Goal: Task Accomplishment & Management: Use online tool/utility

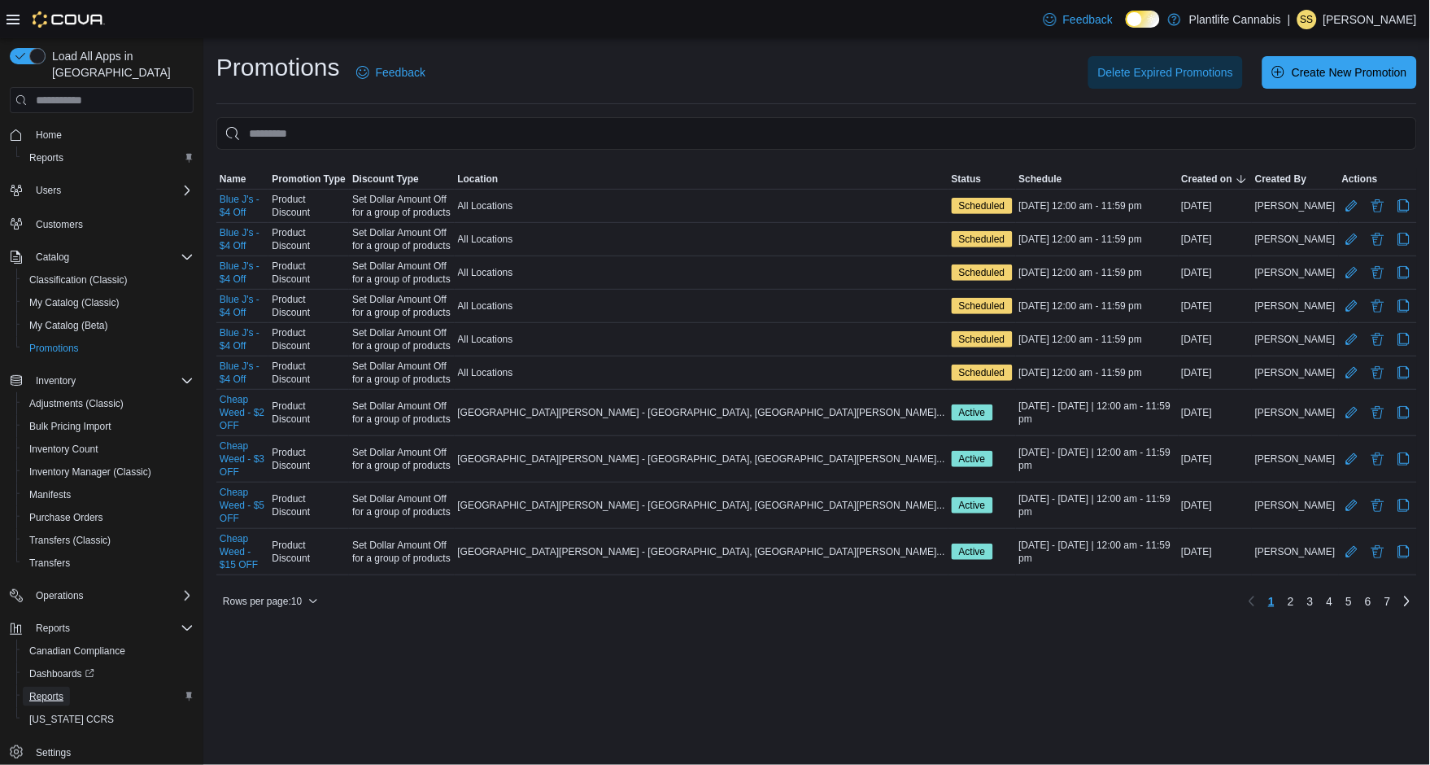
click at [46, 690] on span "Reports" at bounding box center [46, 696] width 34 height 13
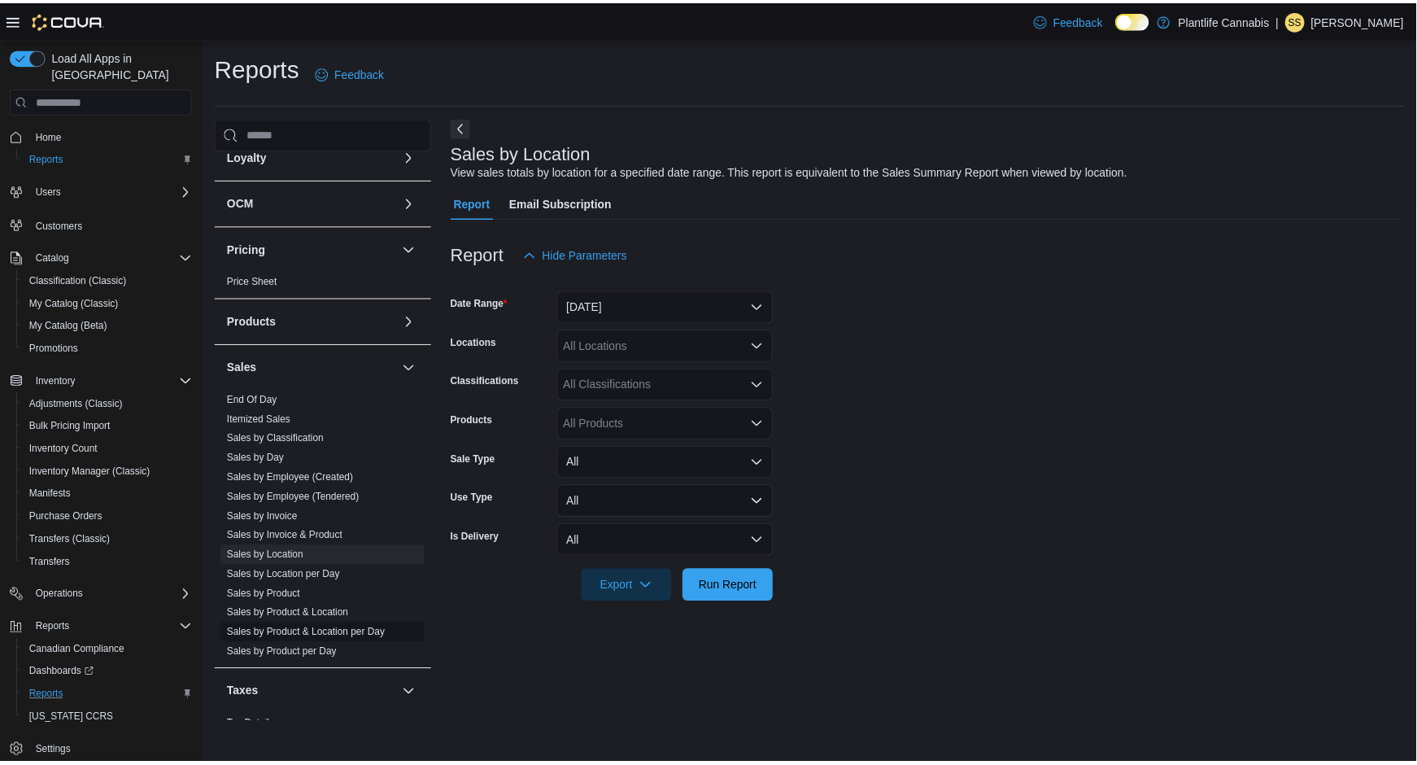
scroll to position [657, 0]
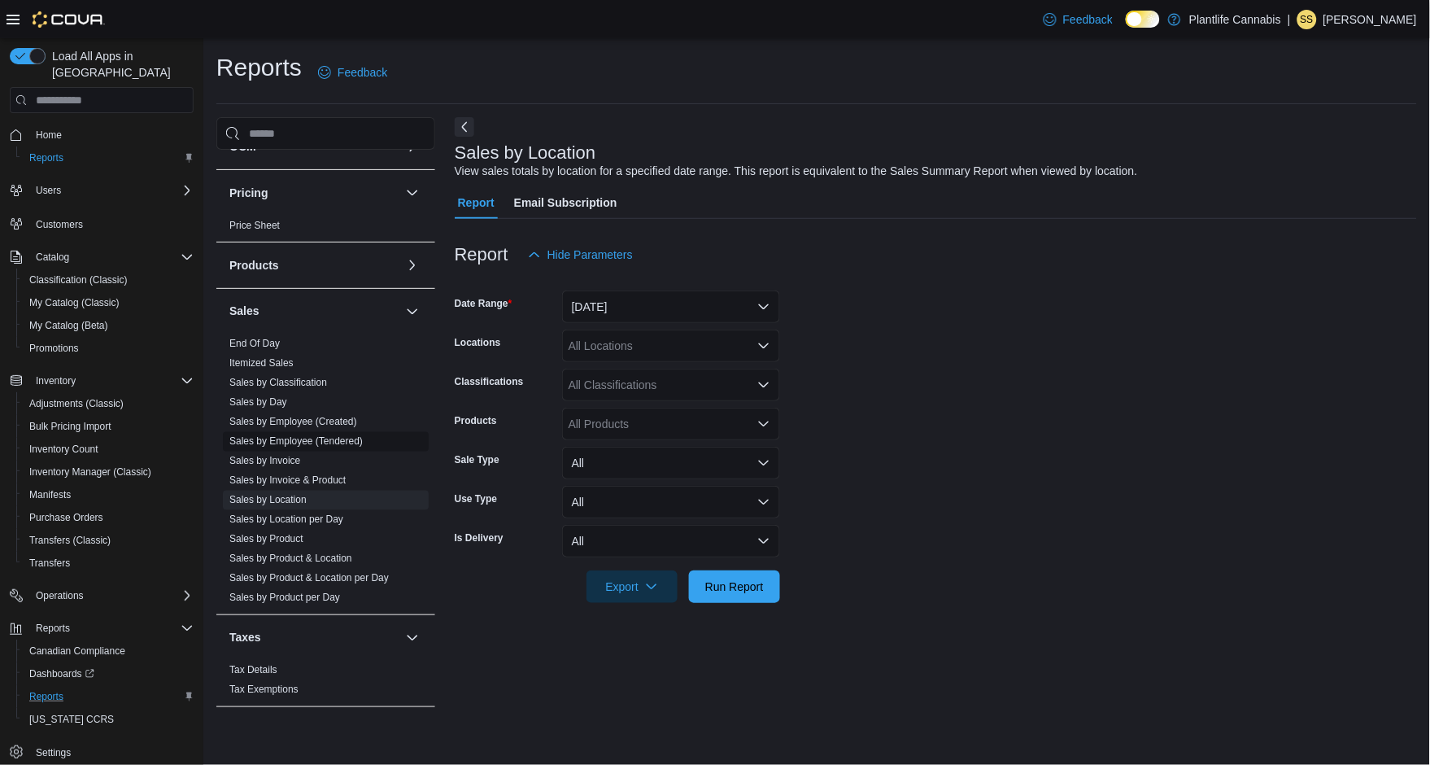
click at [302, 441] on link "Sales by Employee (Tendered)" at bounding box center [295, 441] width 133 height 11
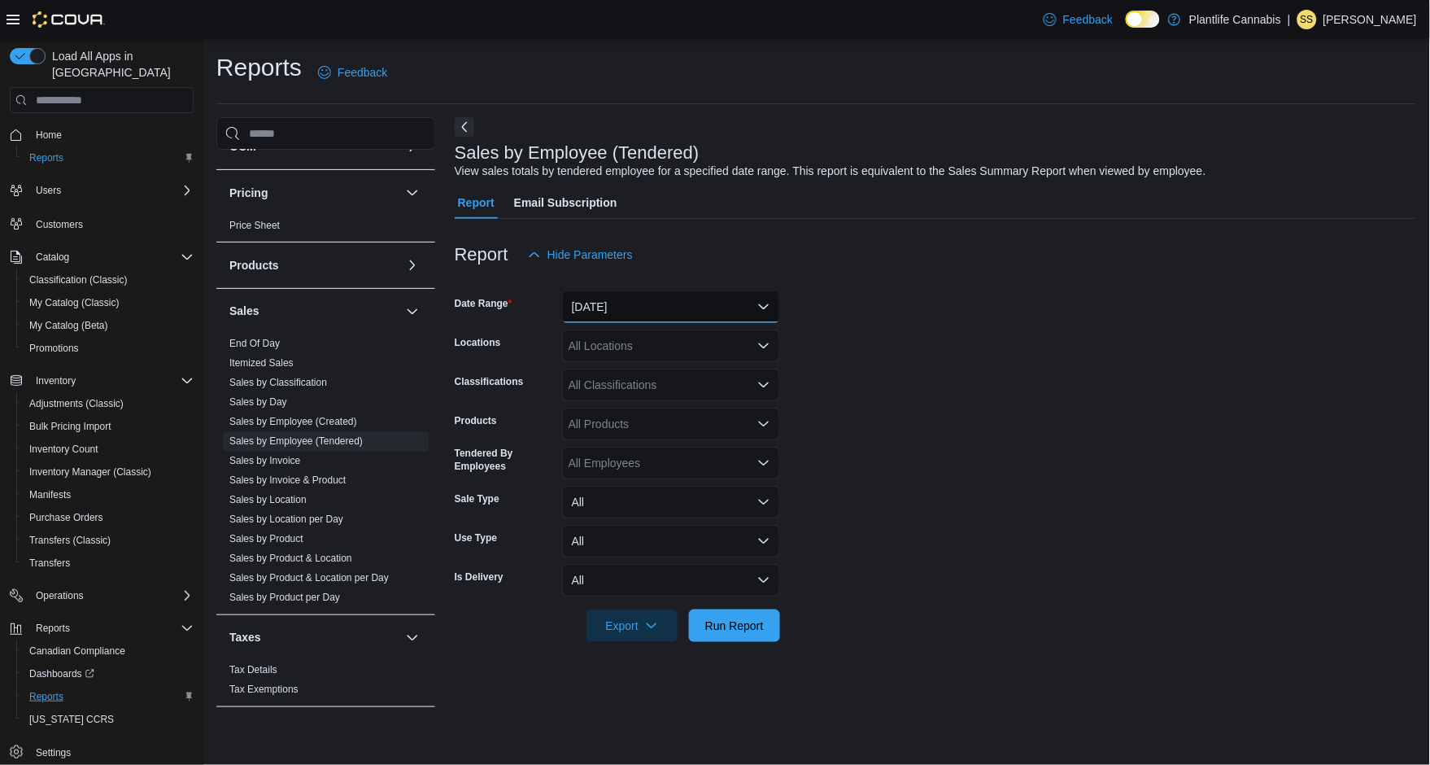
click at [674, 309] on button "[DATE]" at bounding box center [671, 306] width 218 height 33
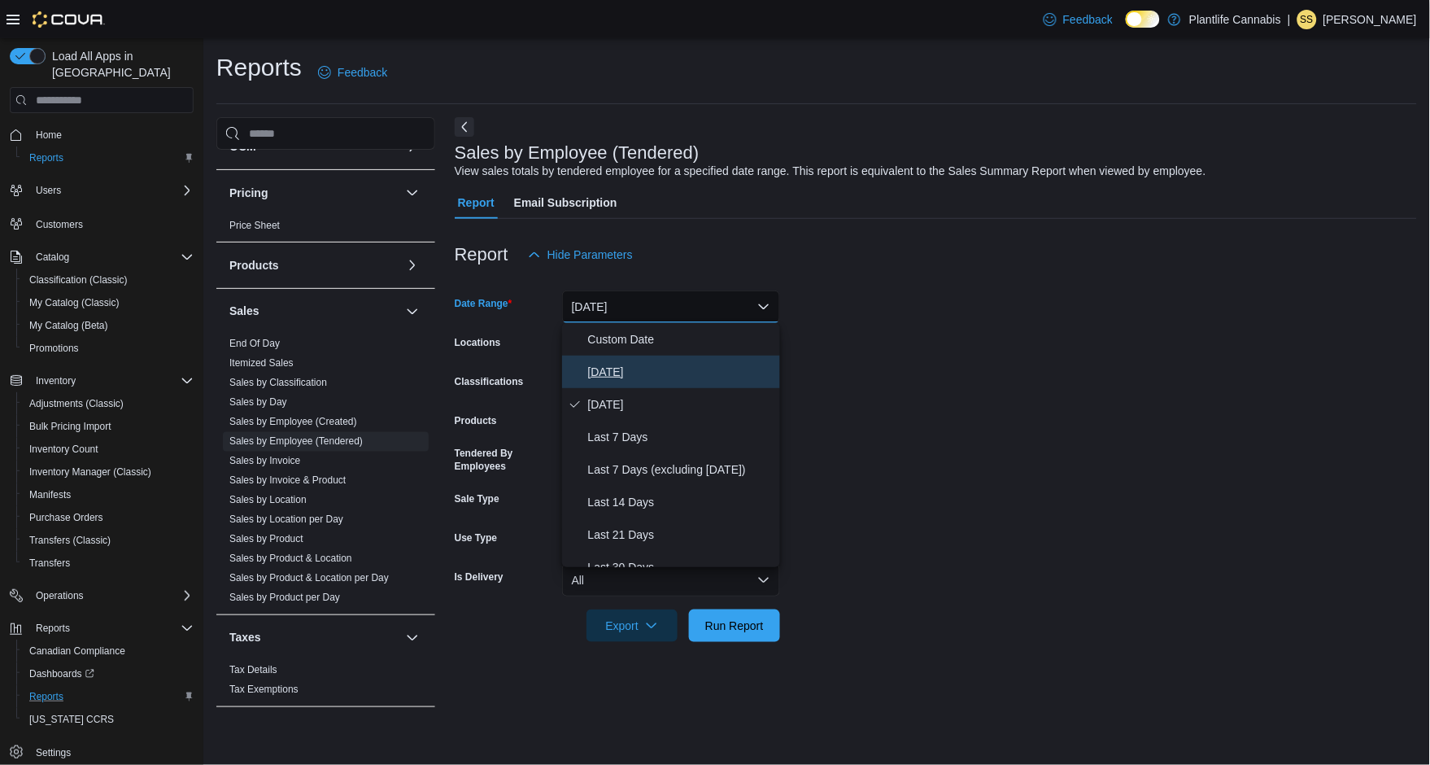
click at [605, 367] on span "[DATE]" at bounding box center [680, 372] width 185 height 20
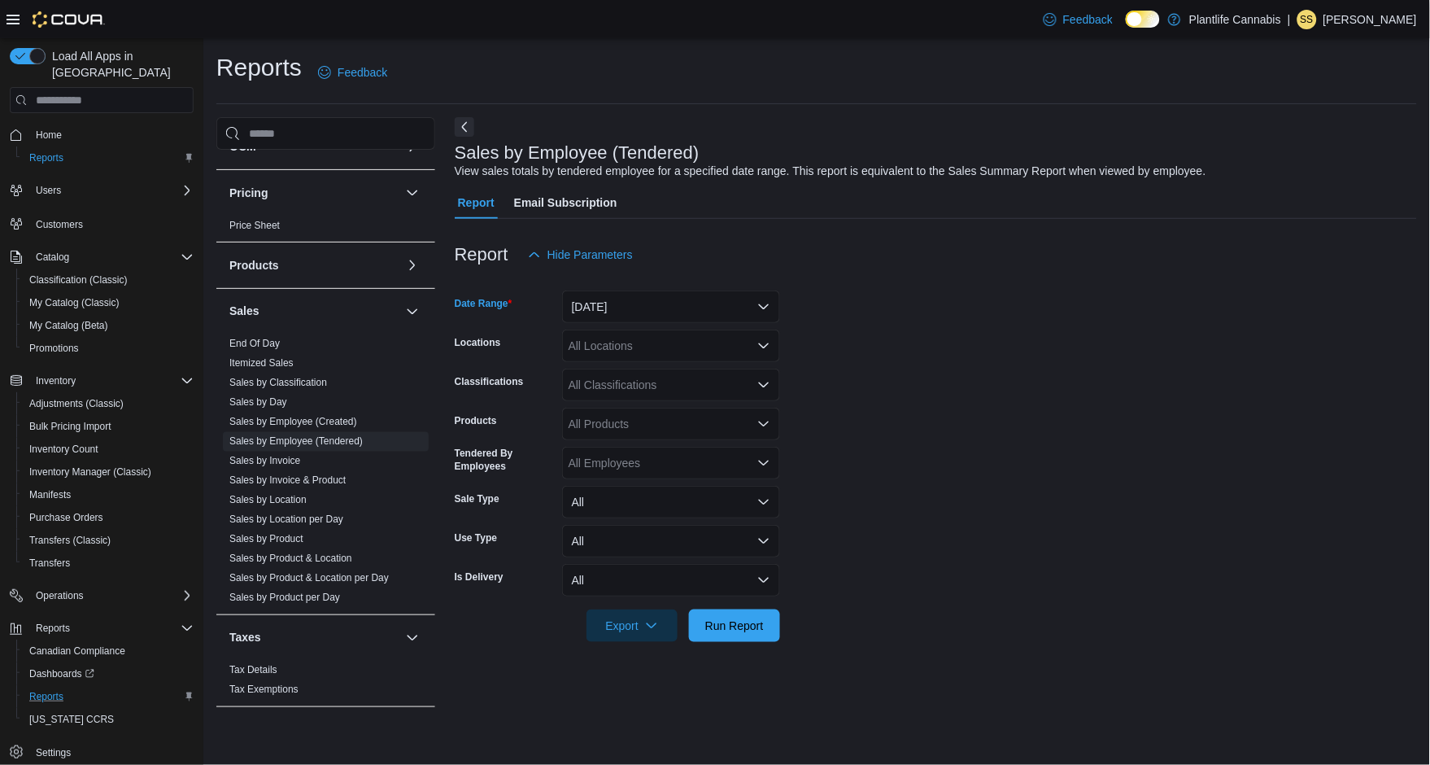
click at [609, 347] on div "All Locations" at bounding box center [671, 346] width 218 height 33
type input "***"
click at [613, 377] on span "Camrose" at bounding box center [628, 373] width 46 height 16
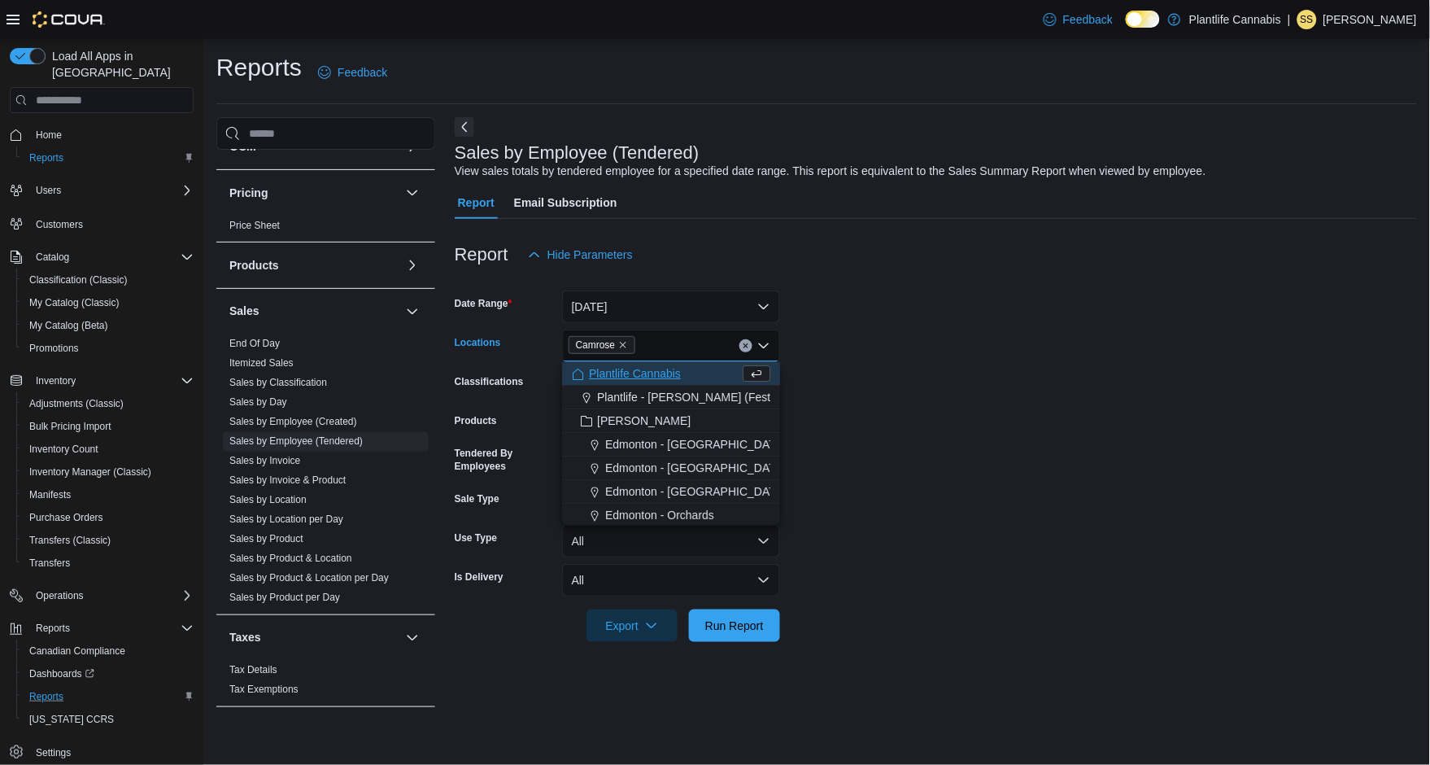
click at [926, 357] on form "Date Range [DATE] Locations Camrose Combo box. Selected. [GEOGRAPHIC_DATA]. Pre…" at bounding box center [936, 456] width 962 height 371
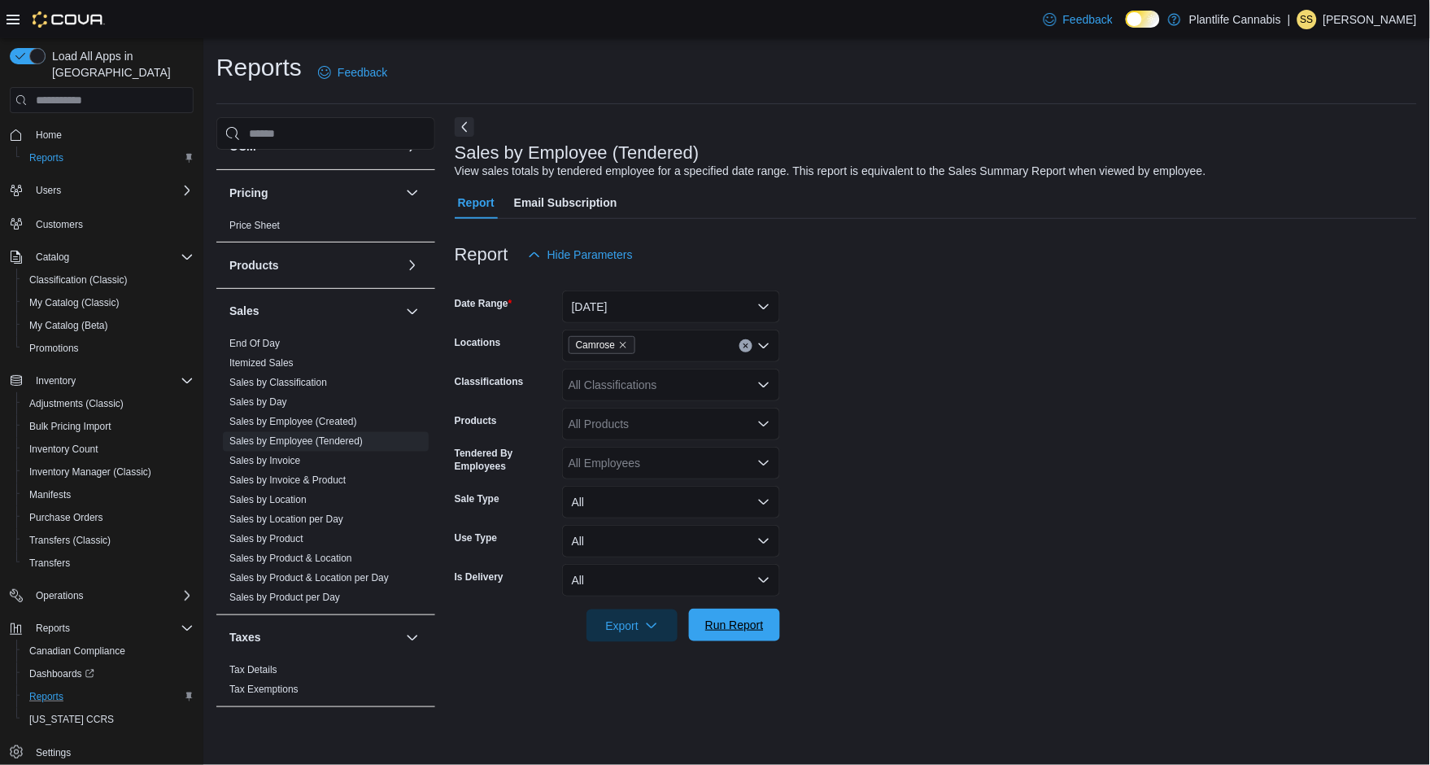
click at [718, 636] on span "Run Report" at bounding box center [735, 625] width 72 height 33
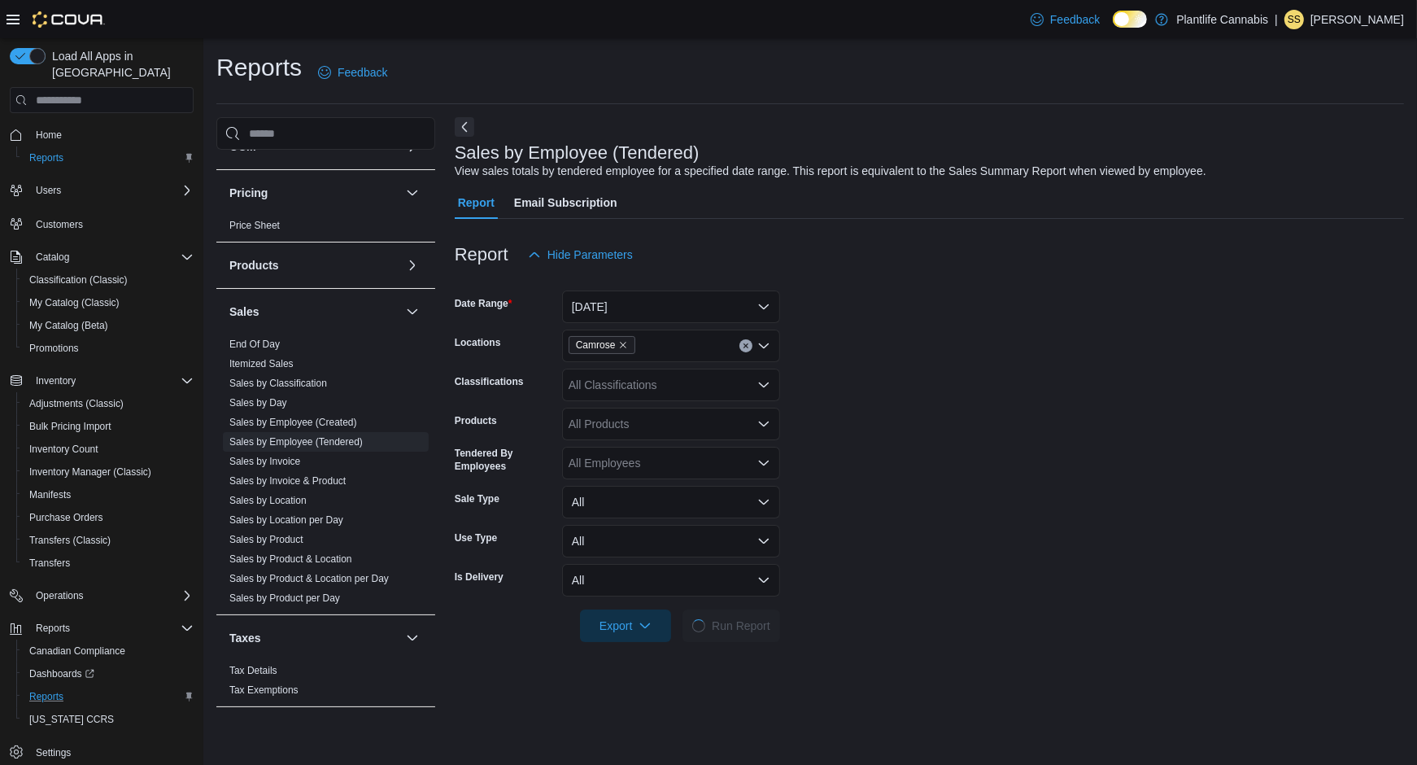
click at [863, 369] on form "Date Range [DATE] Locations Camrose Classifications All Classifications Product…" at bounding box center [929, 456] width 949 height 371
click at [879, 443] on form "Date Range [DATE] Locations Camrose Classifications All Classifications Product…" at bounding box center [929, 456] width 949 height 371
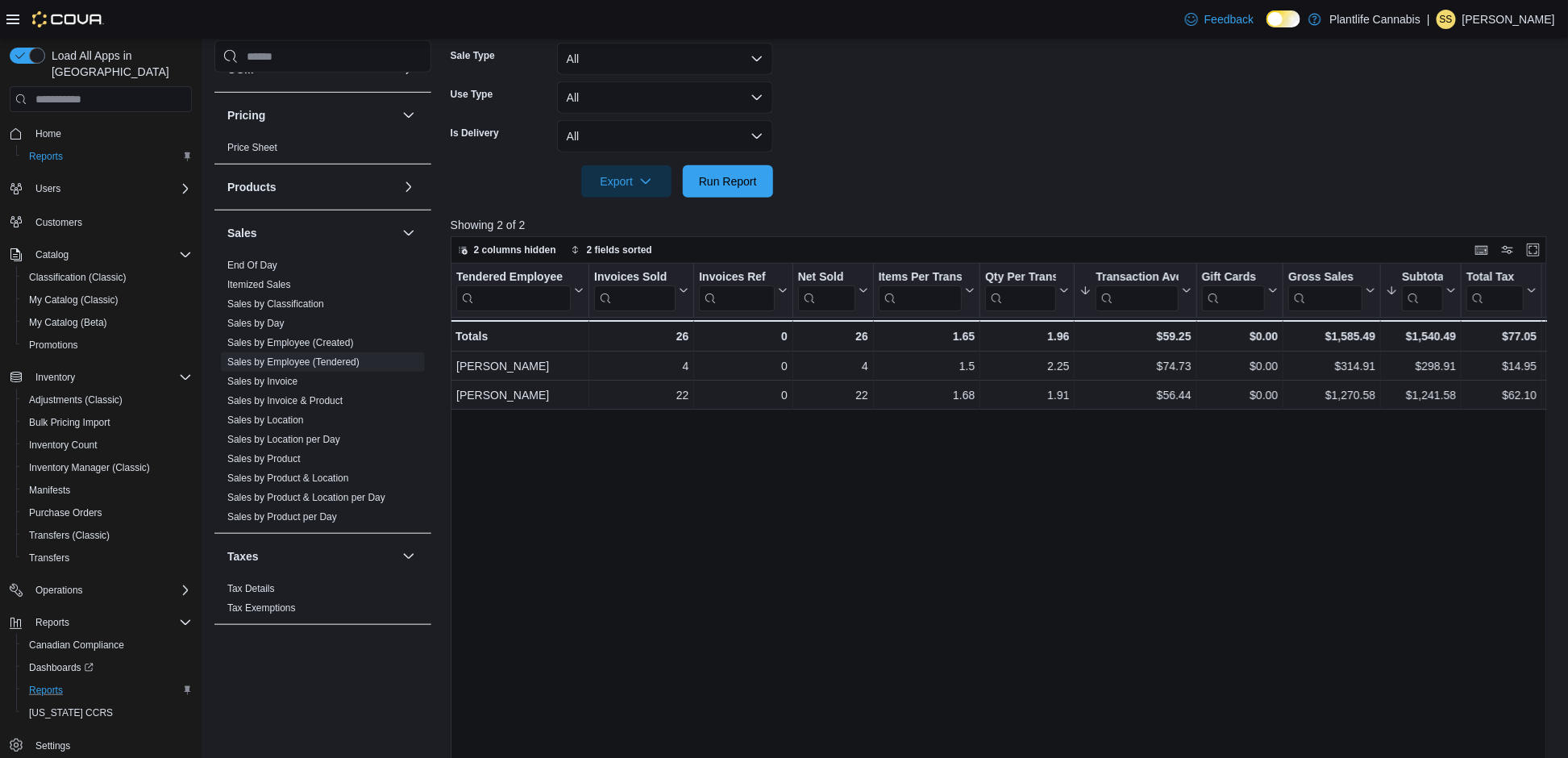
scroll to position [361, 0]
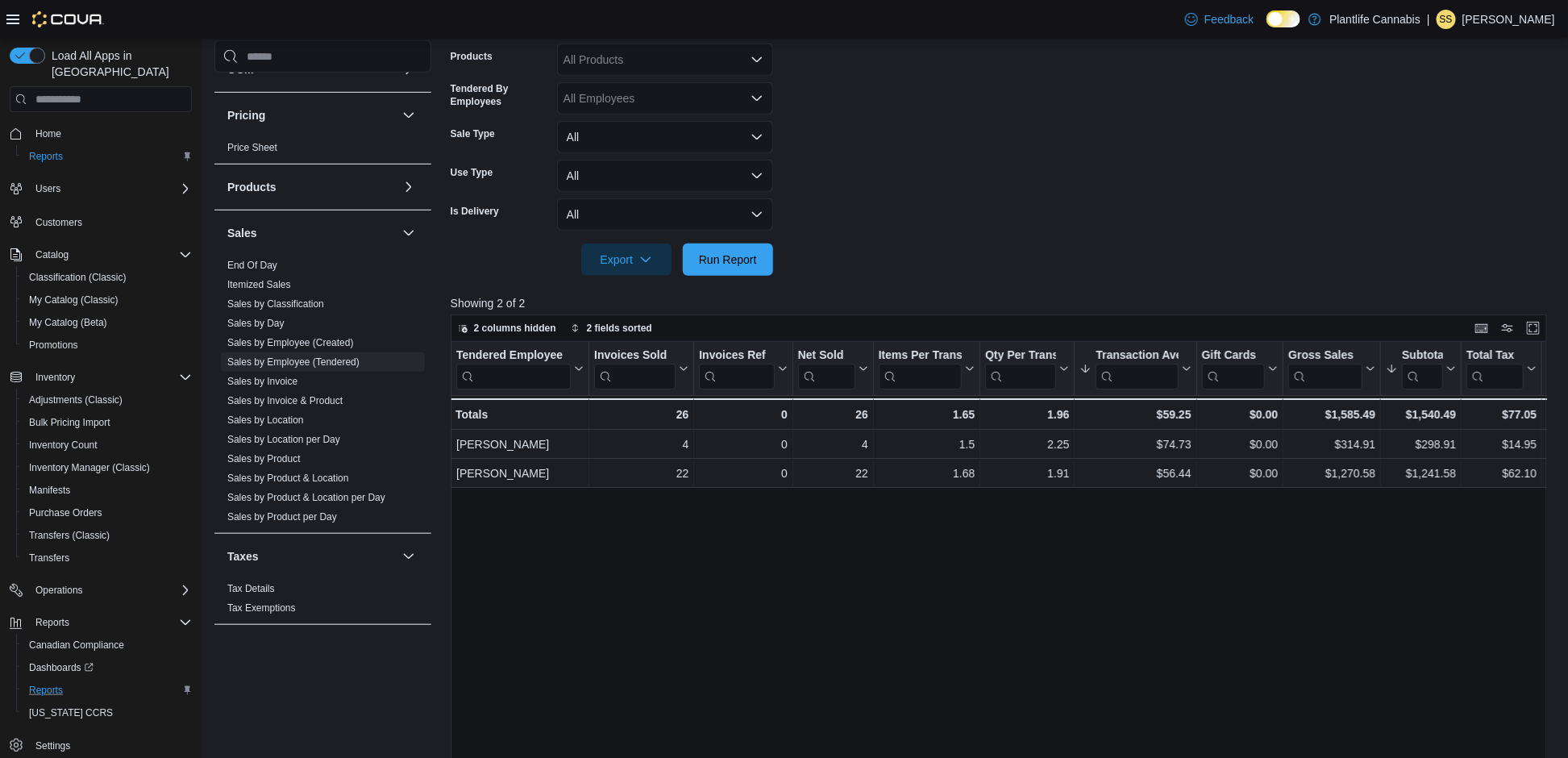
click at [973, 244] on form "Date Range [DATE] Locations Camrose Classifications All Classifications Product…" at bounding box center [1005, 91] width 1108 height 368
drag, startPoint x: 1014, startPoint y: 237, endPoint x: 933, endPoint y: 228, distance: 81.5
click at [1014, 237] on div at bounding box center [1005, 237] width 1108 height 13
click at [916, 225] on form "Date Range [DATE] Locations Camrose Classifications All Classifications Product…" at bounding box center [1005, 91] width 1108 height 368
drag, startPoint x: 911, startPoint y: 186, endPoint x: 904, endPoint y: 227, distance: 41.6
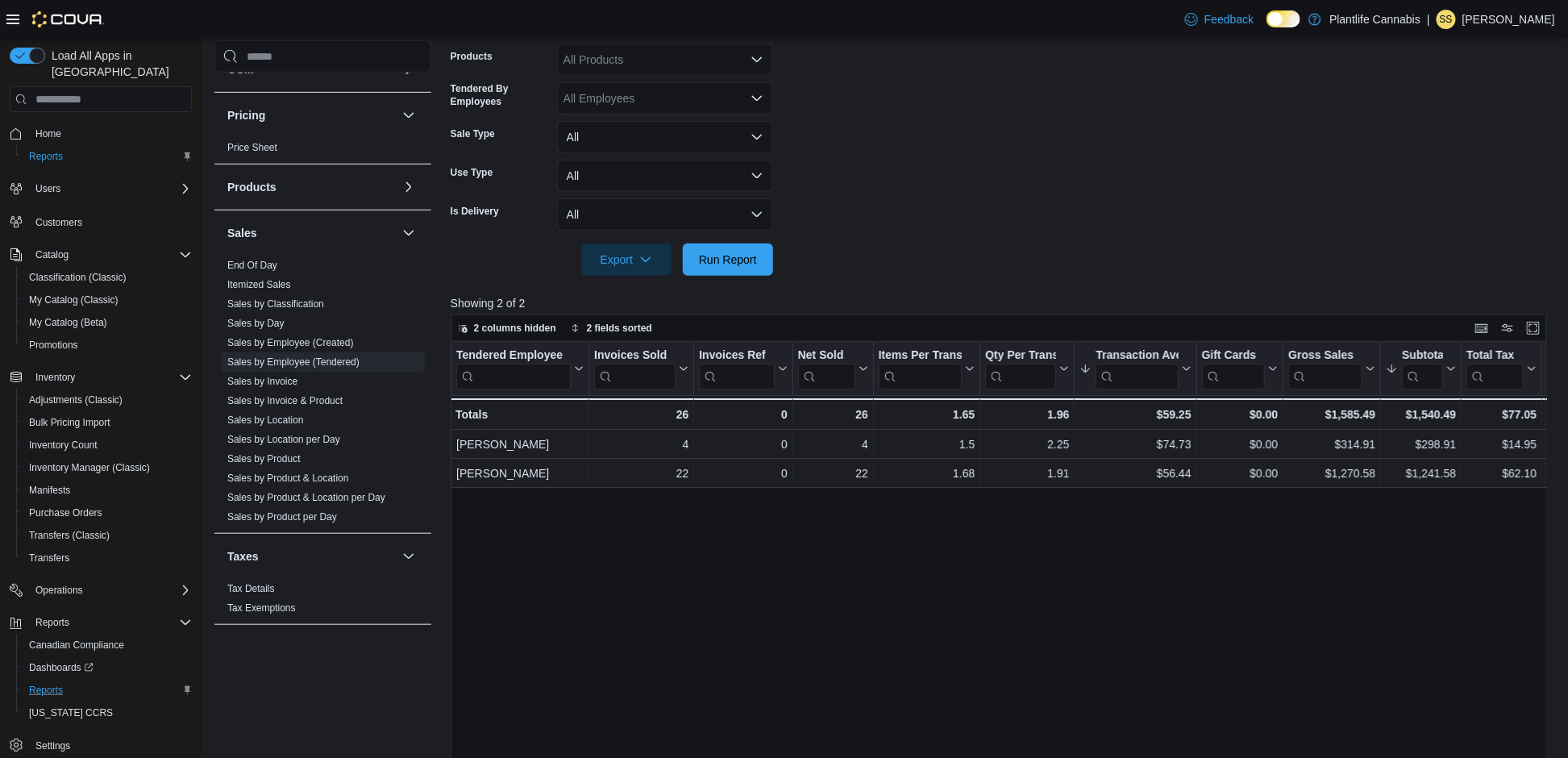
click at [910, 187] on form "Date Range [DATE] Locations Camrose Classifications All Classifications Product…" at bounding box center [1005, 91] width 1108 height 368
click at [903, 233] on div at bounding box center [1005, 237] width 1108 height 13
click at [975, 236] on div at bounding box center [1005, 237] width 1108 height 13
click at [906, 222] on form "Date Range [DATE] Locations Camrose Classifications All Classifications Product…" at bounding box center [1005, 91] width 1108 height 368
click at [909, 195] on form "Date Range [DATE] Locations Camrose Classifications All Classifications Product…" at bounding box center [1005, 91] width 1108 height 368
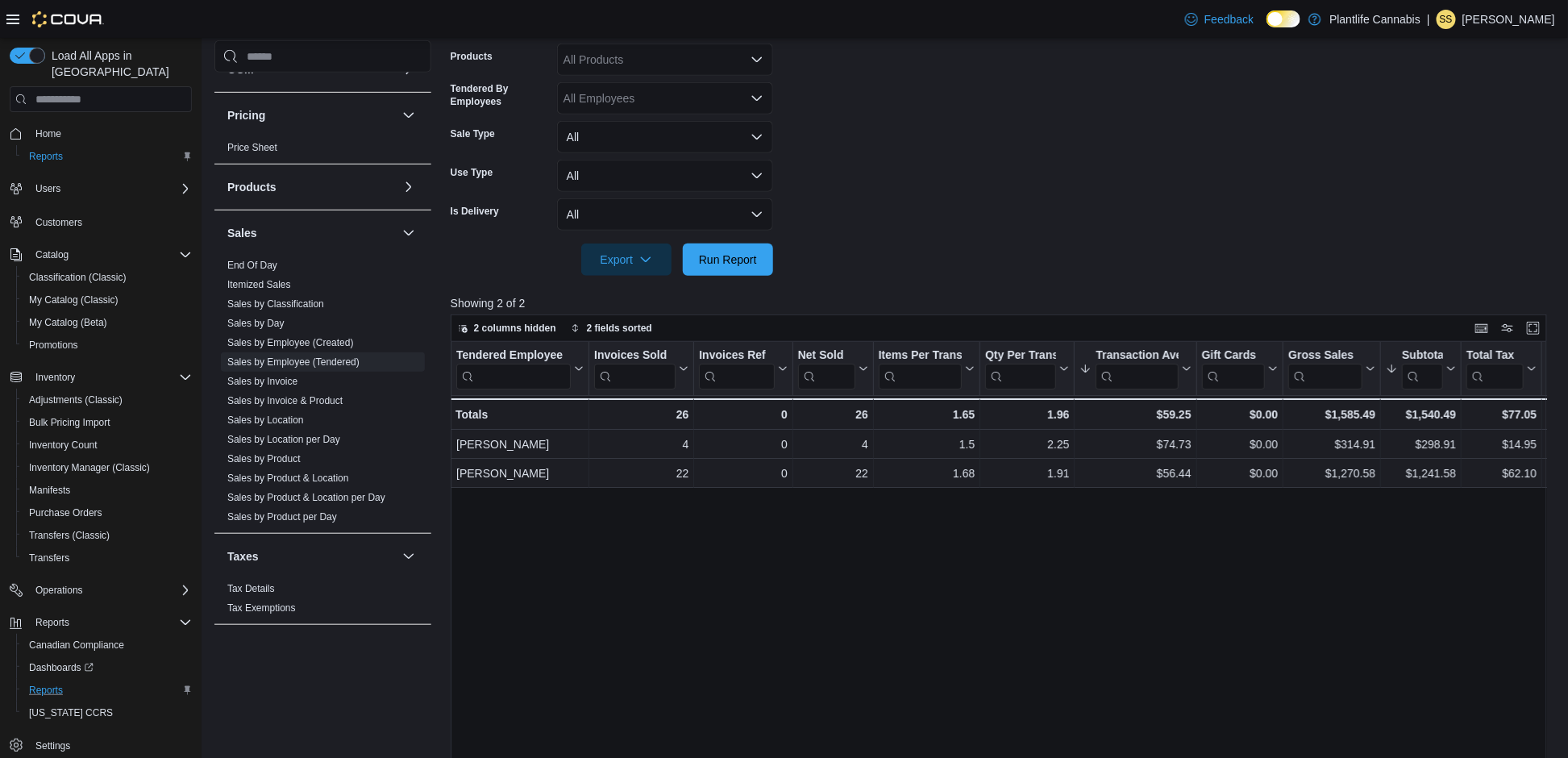
click at [911, 214] on form "Date Range [DATE] Locations Camrose Classifications All Classifications Product…" at bounding box center [1005, 91] width 1108 height 368
click at [898, 195] on form "Date Range [DATE] Locations Camrose Classifications All Classifications Product…" at bounding box center [1005, 91] width 1108 height 368
click at [898, 190] on form "Date Range [DATE] Locations Camrose Classifications All Classifications Product…" at bounding box center [1005, 91] width 1108 height 368
click at [898, 231] on div at bounding box center [1005, 237] width 1108 height 13
click at [941, 128] on form "Date Range [DATE] Locations Camrose Classifications All Classifications Product…" at bounding box center [1005, 91] width 1108 height 368
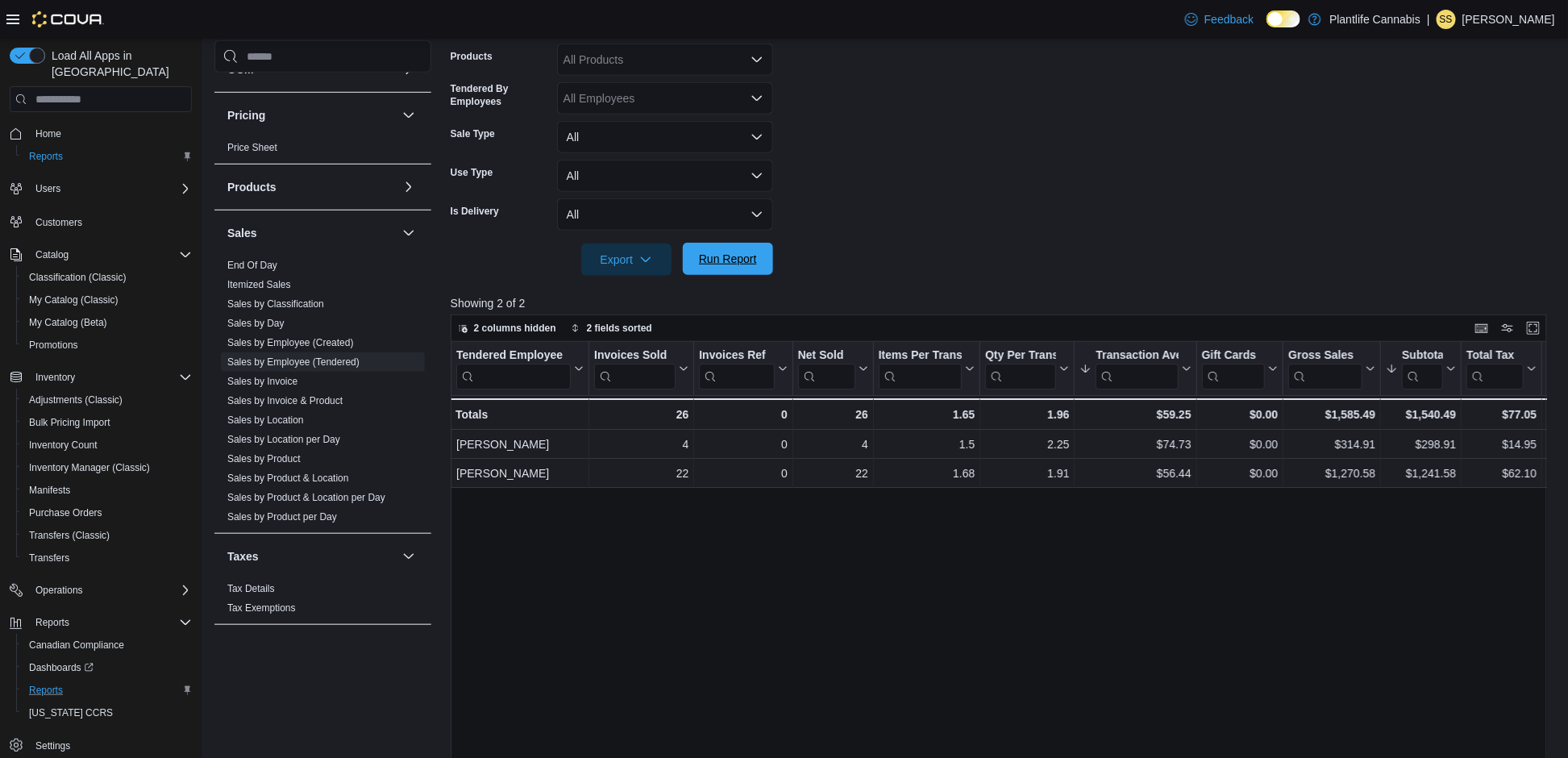
click at [721, 262] on span "Run Report" at bounding box center [728, 259] width 58 height 16
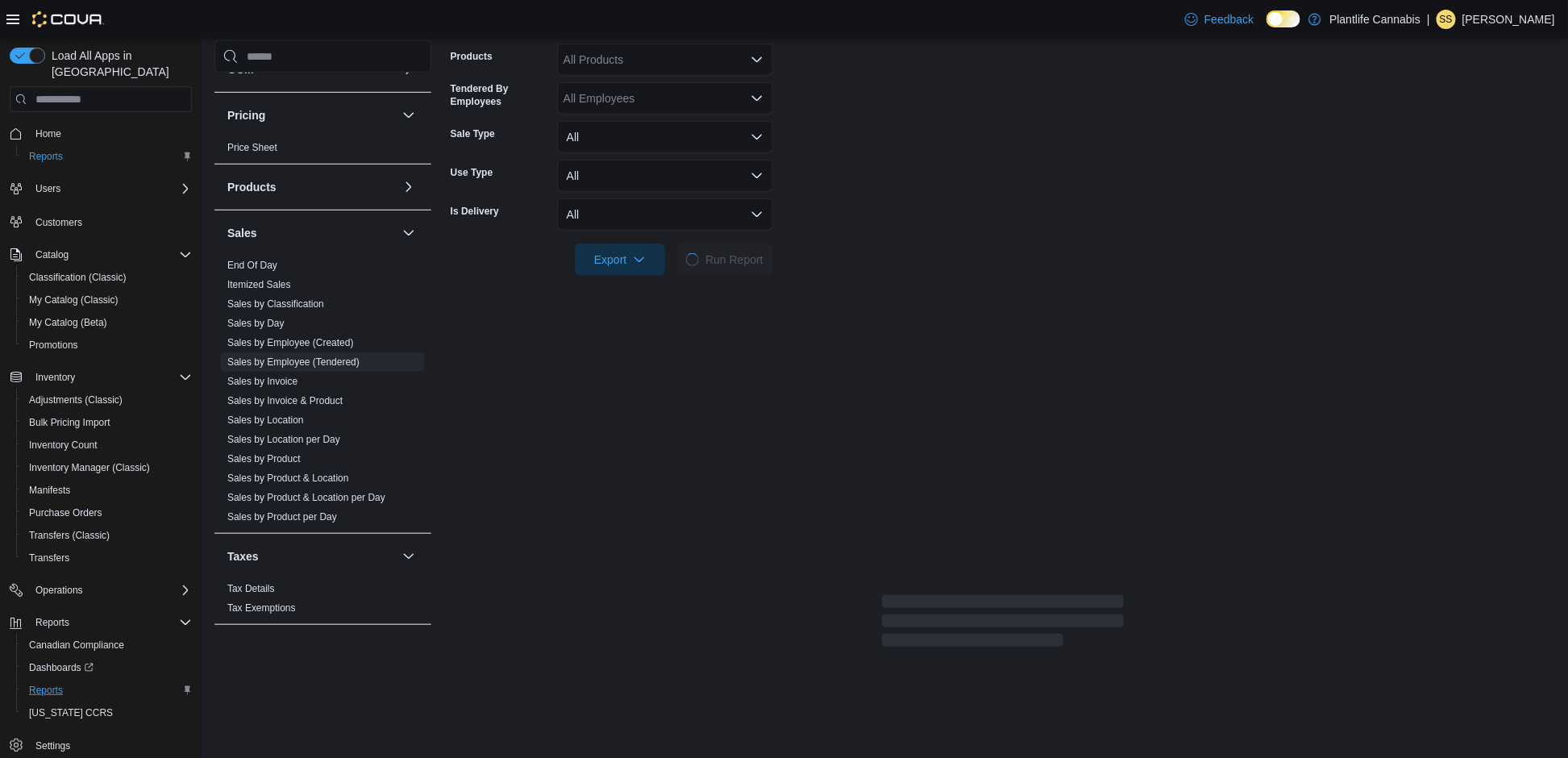
click at [843, 123] on form "Date Range [DATE] Locations Camrose Classifications All Classifications Product…" at bounding box center [1003, 91] width 1105 height 368
click at [858, 181] on form "Date Range [DATE] Locations Camrose Classifications All Classifications Product…" at bounding box center [1003, 91] width 1105 height 368
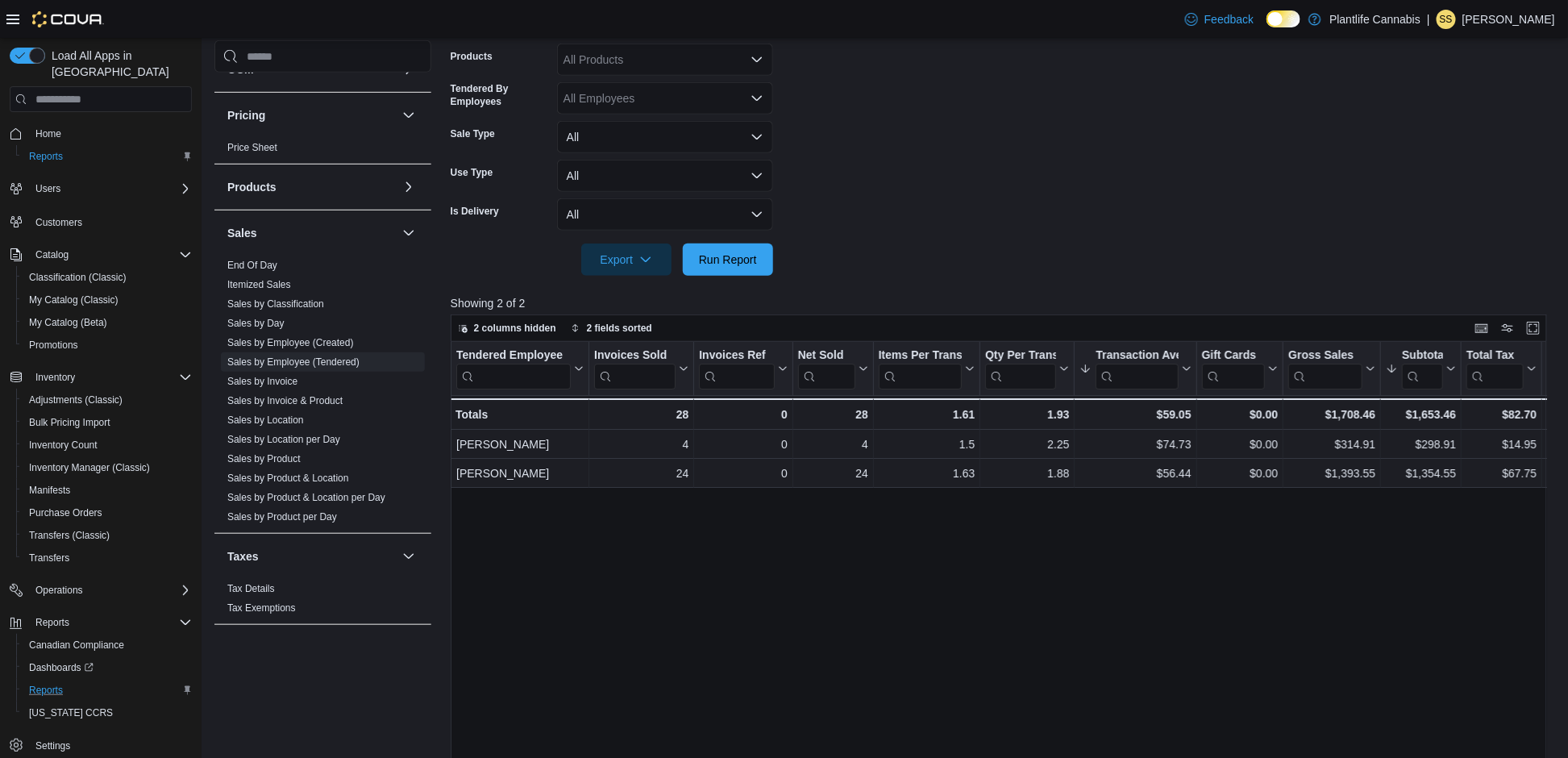
click at [896, 158] on form "Date Range [DATE] Locations Camrose Classifications All Classifications Product…" at bounding box center [1005, 91] width 1108 height 368
click at [898, 156] on form "Date Range [DATE] Locations Camrose Classifications All Classifications Product…" at bounding box center [1005, 91] width 1108 height 368
click at [939, 145] on form "Date Range [DATE] Locations Camrose Classifications All Classifications Product…" at bounding box center [1005, 91] width 1108 height 368
